Goal: Information Seeking & Learning: Learn about a topic

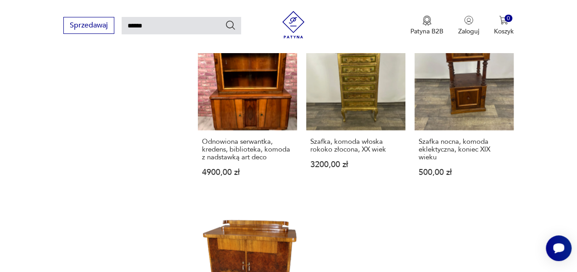
scroll to position [956, 0]
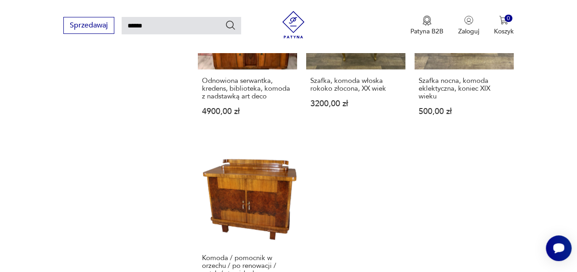
click at [151, 21] on input "******" at bounding box center [181, 25] width 119 height 17
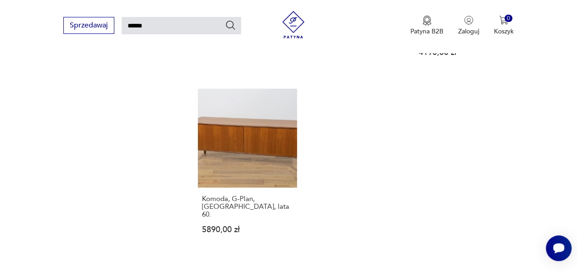
scroll to position [1061, 0]
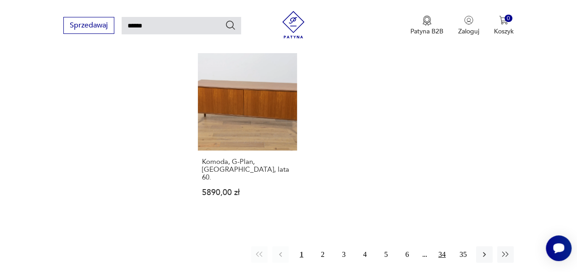
click at [442, 248] on button "34" at bounding box center [441, 255] width 17 height 17
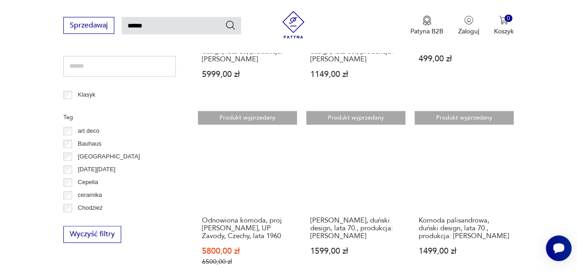
scroll to position [455, 0]
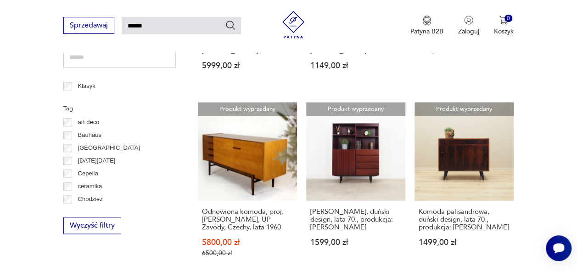
click at [161, 26] on input "******" at bounding box center [181, 25] width 119 height 17
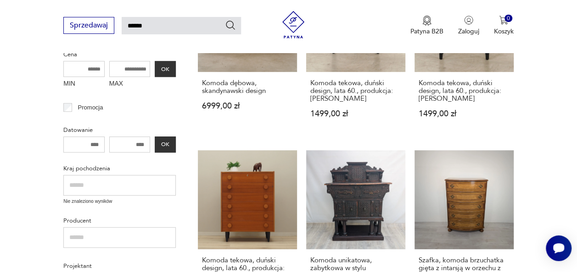
scroll to position [235, 0]
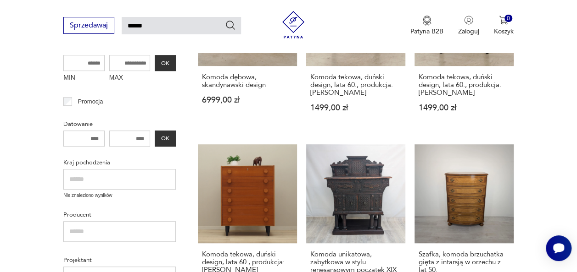
click at [89, 139] on input "number" at bounding box center [83, 139] width 41 height 16
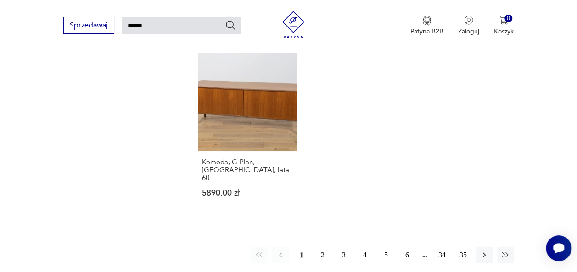
scroll to position [1103, 0]
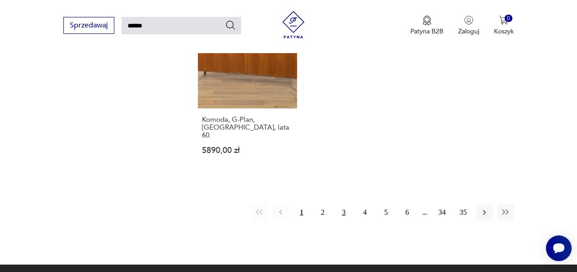
click at [343, 205] on button "3" at bounding box center [343, 213] width 17 height 17
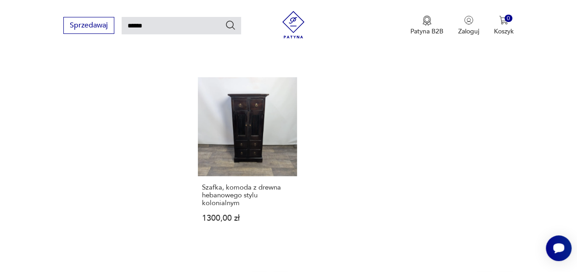
scroll to position [1139, 0]
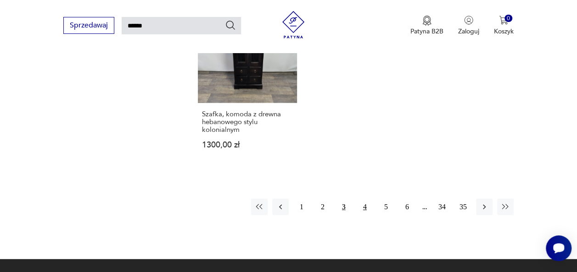
click at [365, 199] on button "4" at bounding box center [364, 207] width 17 height 17
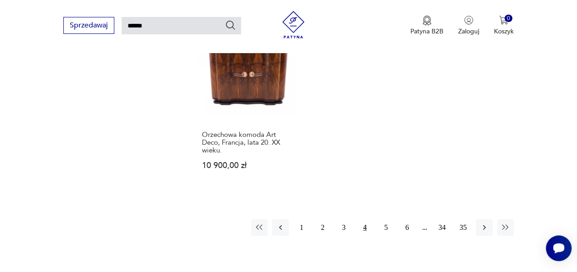
scroll to position [1122, 0]
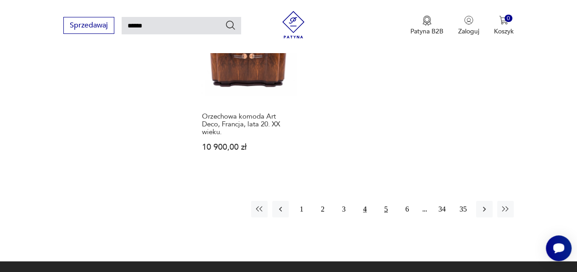
click at [387, 201] on button "5" at bounding box center [386, 209] width 17 height 17
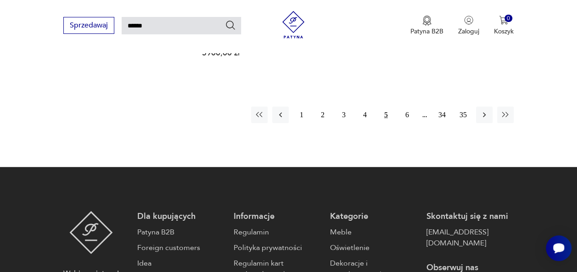
scroll to position [1189, 0]
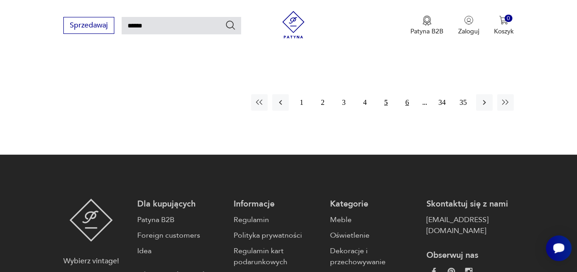
click at [406, 94] on button "6" at bounding box center [407, 102] width 17 height 17
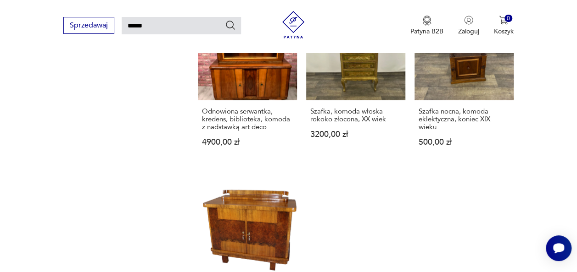
scroll to position [944, 0]
